Goal: Find specific page/section

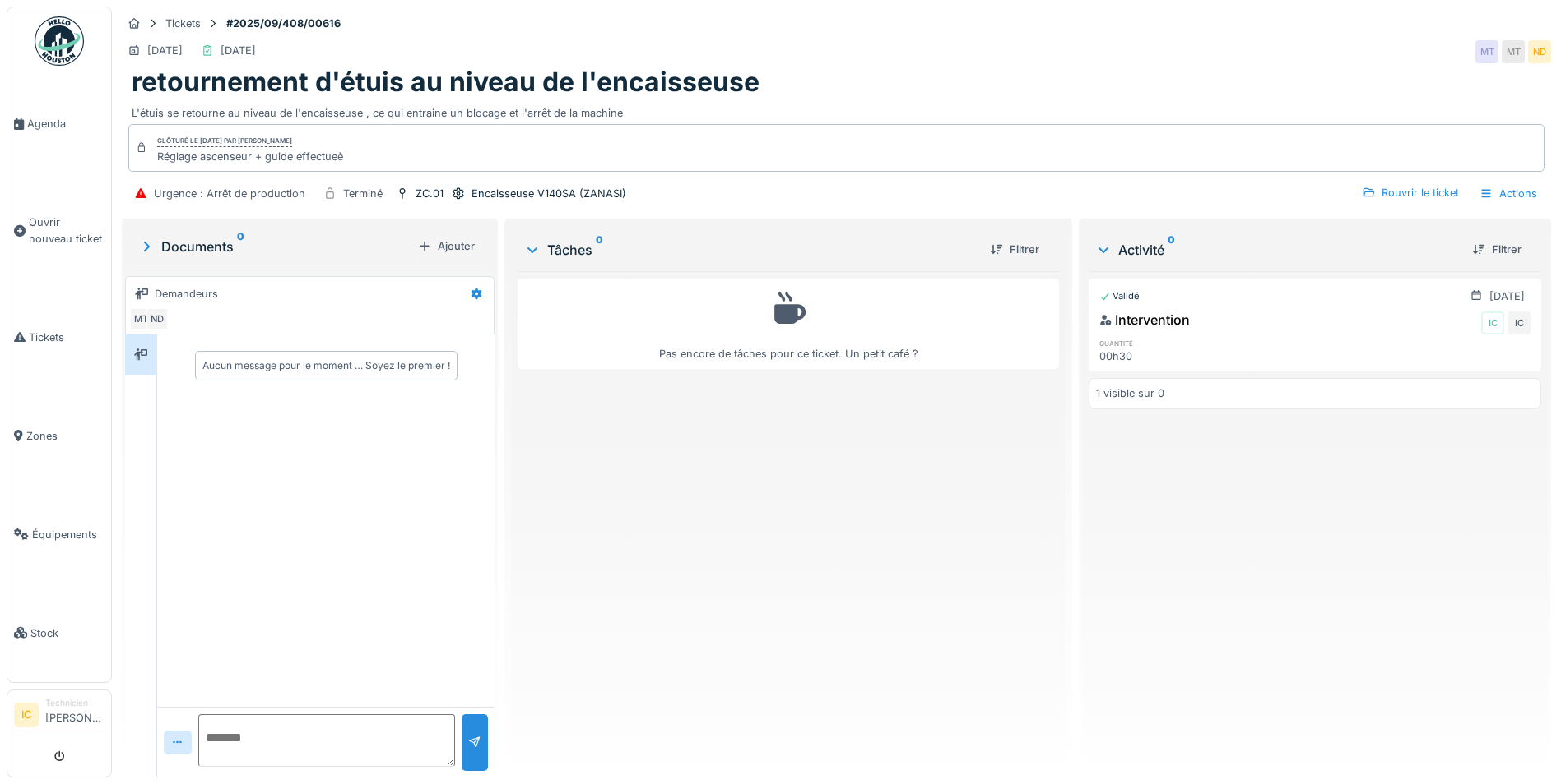
scroll to position [12, 0]
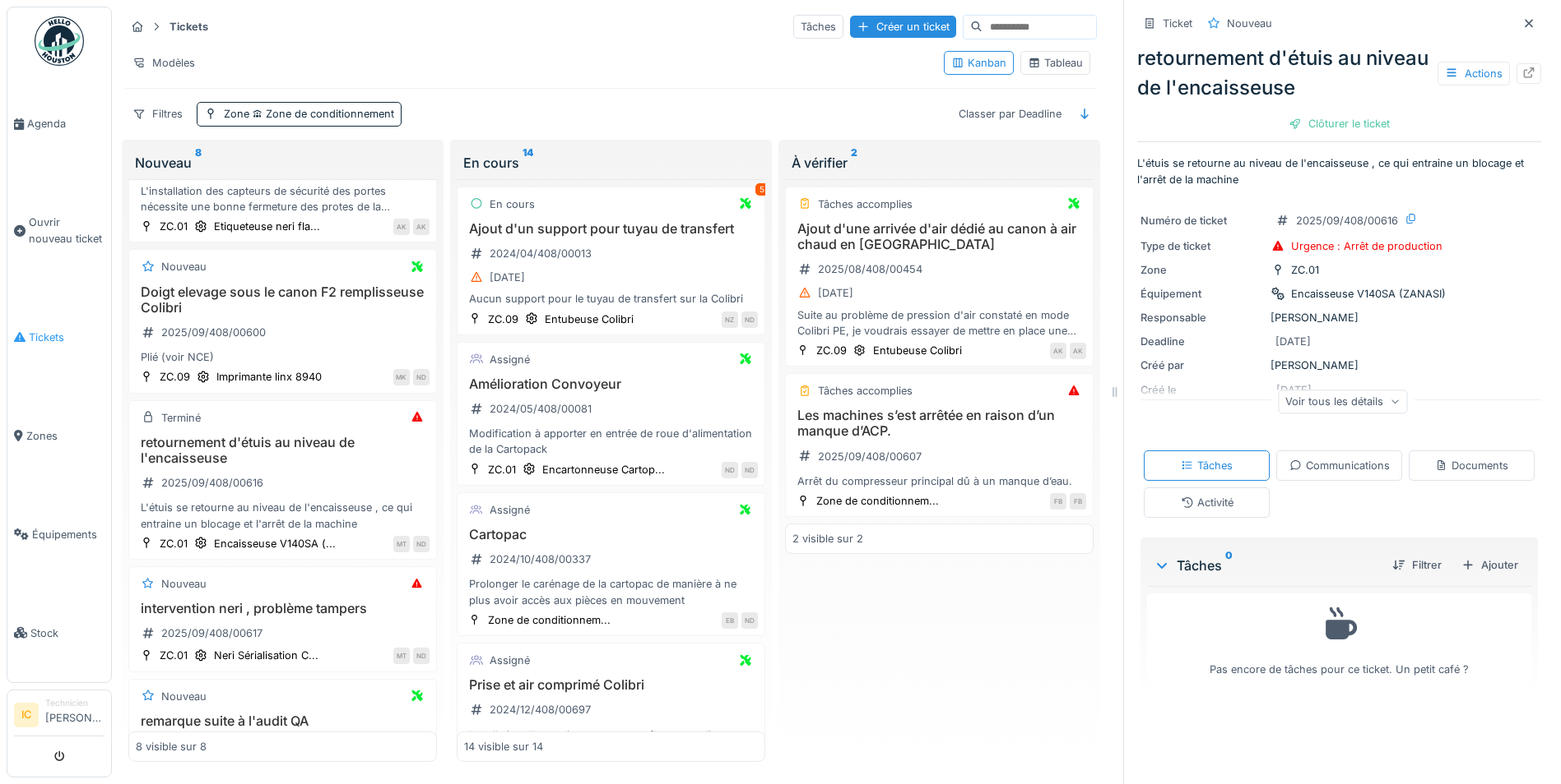
click at [52, 329] on span "Tickets" at bounding box center [66, 337] width 76 height 16
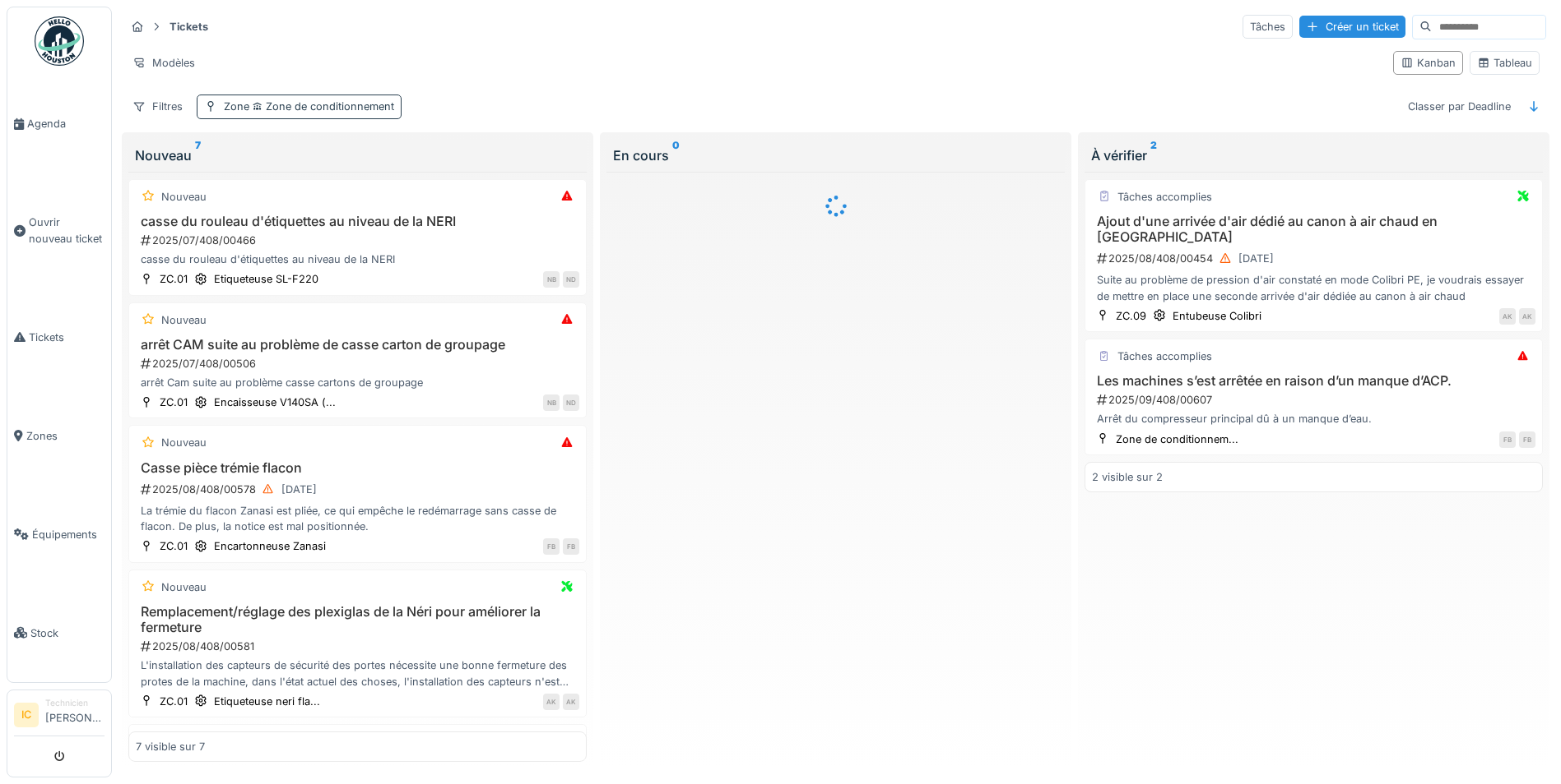
click at [304, 109] on span "Zone de conditionnement" at bounding box center [322, 106] width 144 height 12
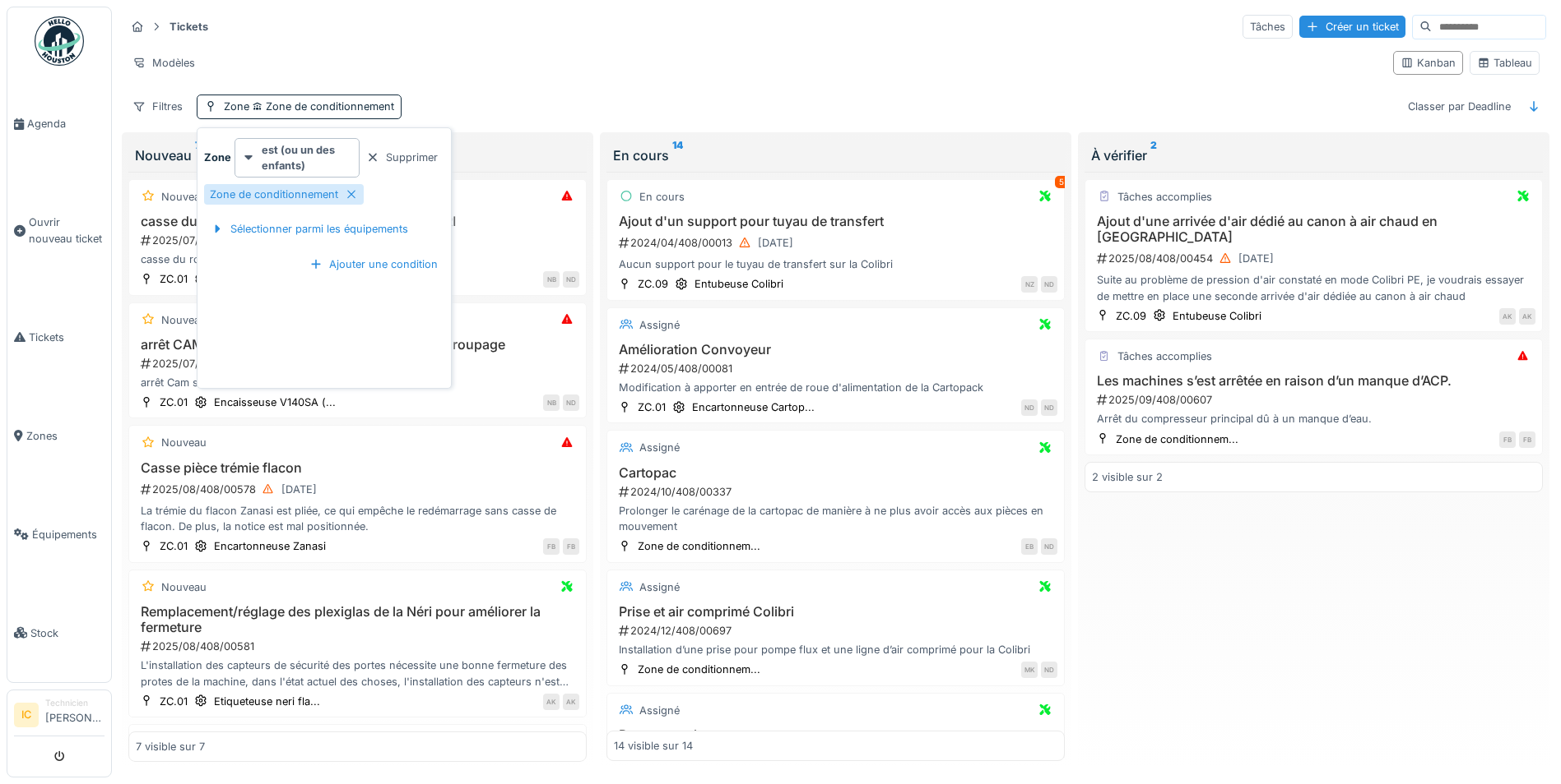
click at [536, 53] on div "Modèles" at bounding box center [752, 63] width 1255 height 23
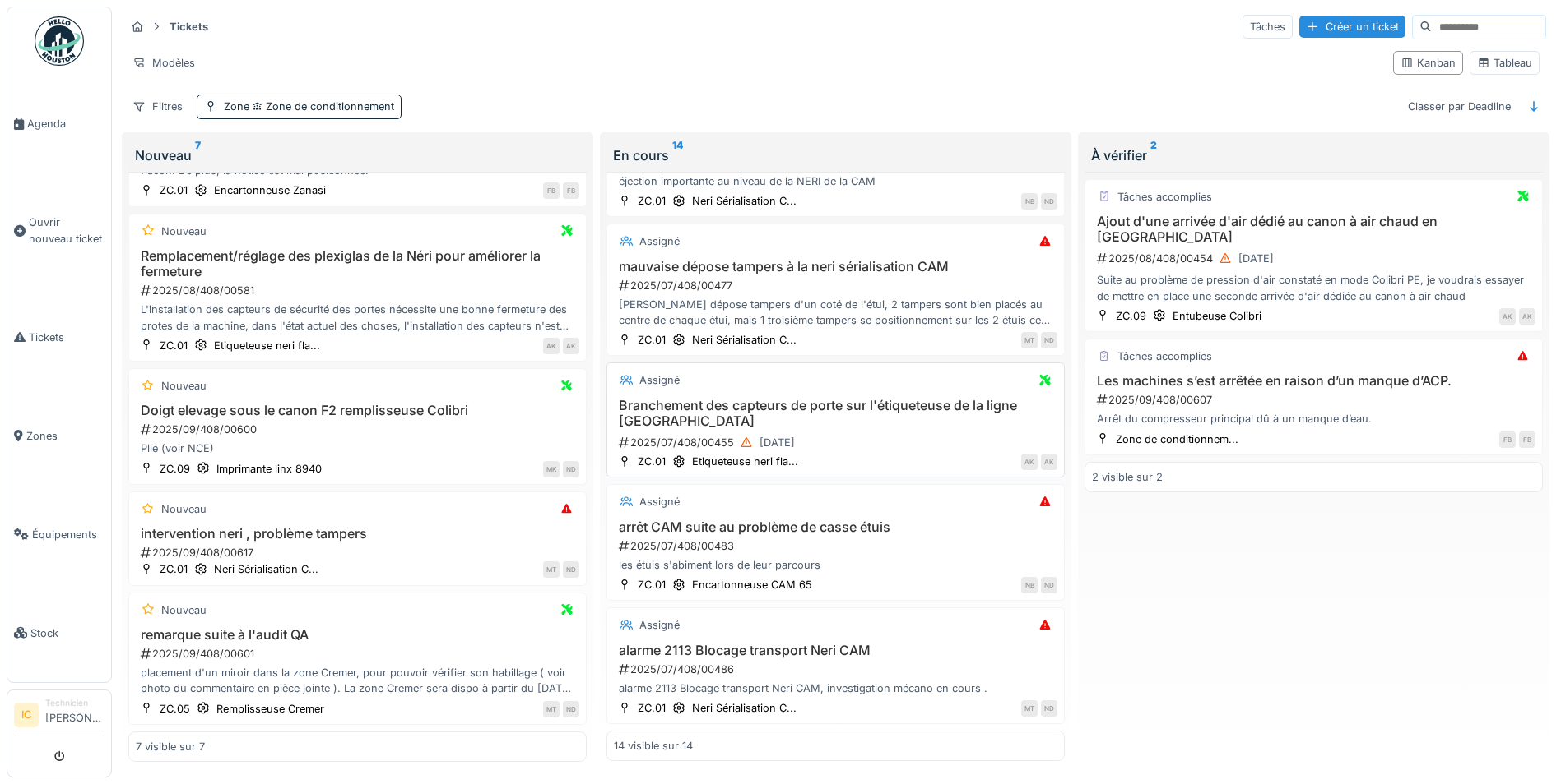
scroll to position [10, 0]
